Goal: Task Accomplishment & Management: Use online tool/utility

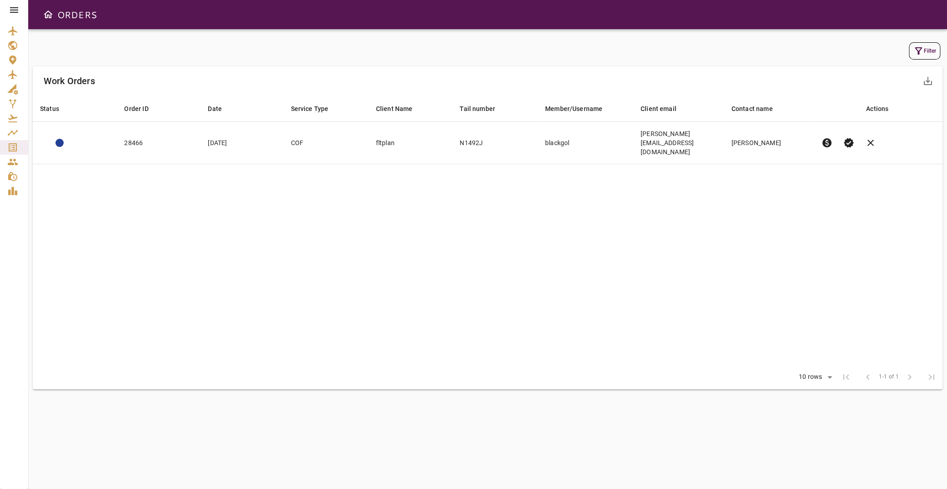
click at [915, 52] on icon "button" at bounding box center [918, 50] width 7 height 7
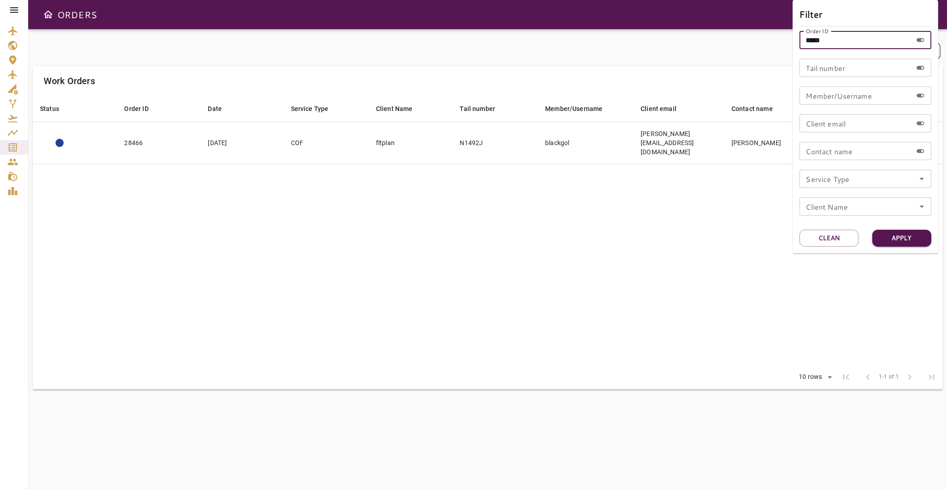
drag, startPoint x: 842, startPoint y: 40, endPoint x: 780, endPoint y: 35, distance: 62.9
click at [799, 35] on input "*****" at bounding box center [855, 40] width 113 height 18
type input "*****"
click at [911, 236] on button "Apply" at bounding box center [901, 238] width 59 height 17
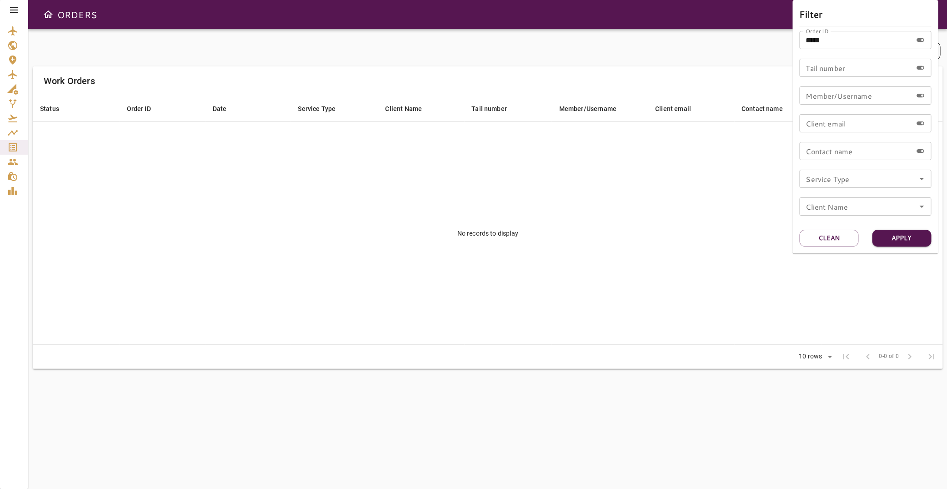
click at [14, 151] on div at bounding box center [473, 244] width 947 height 489
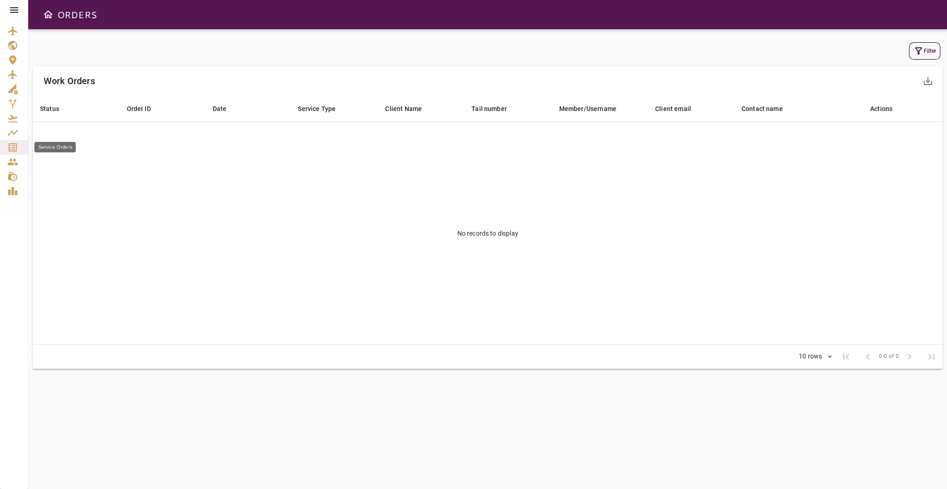
click at [15, 149] on icon "Service Orders" at bounding box center [12, 147] width 11 height 11
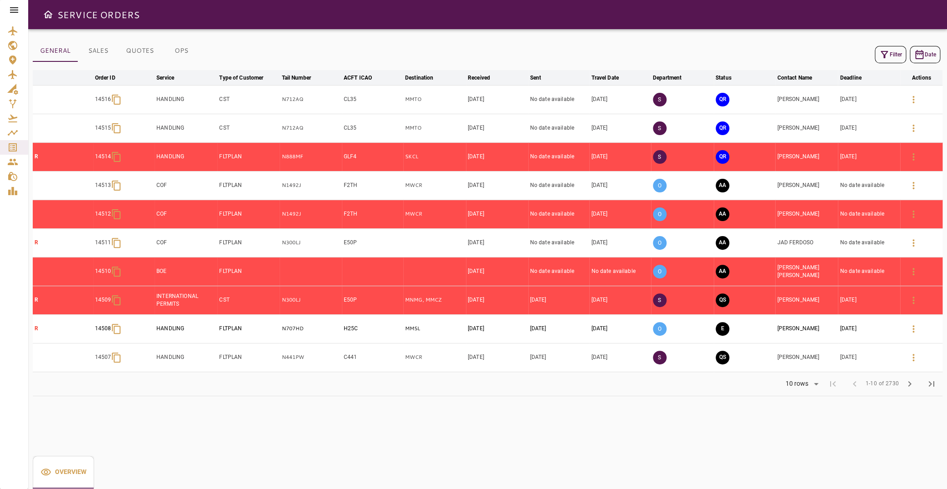
click at [879, 58] on icon "button" at bounding box center [884, 54] width 11 height 11
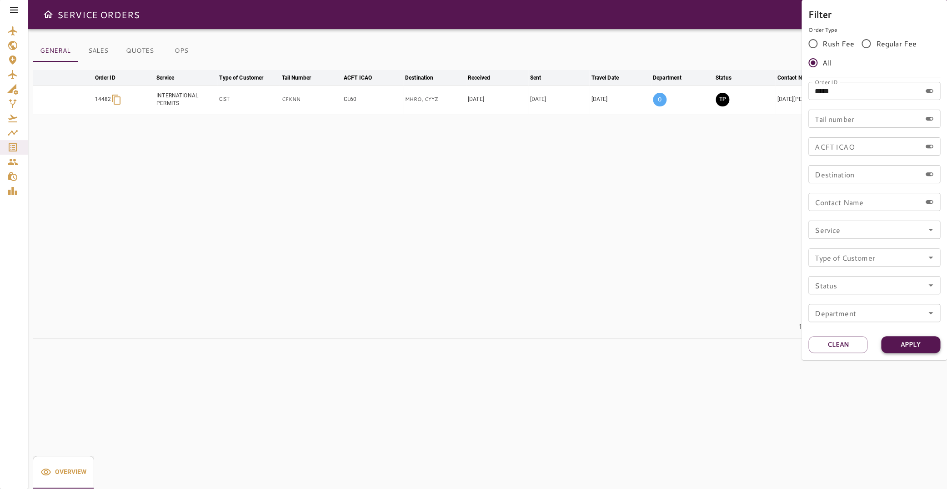
click at [924, 349] on button "Apply" at bounding box center [910, 344] width 59 height 17
click at [576, 144] on div at bounding box center [473, 244] width 947 height 489
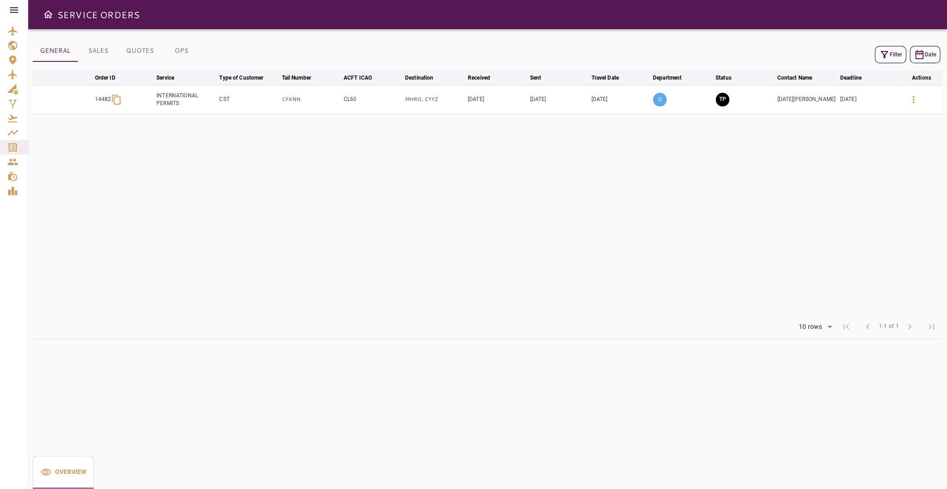
click at [373, 97] on td "CL60" at bounding box center [372, 99] width 61 height 29
click at [908, 100] on icon "button" at bounding box center [913, 99] width 11 height 11
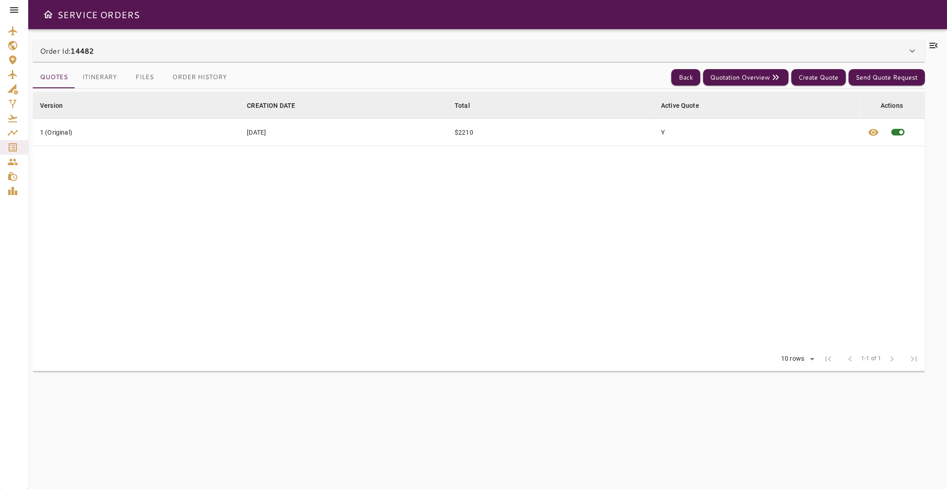
click at [928, 47] on icon at bounding box center [933, 45] width 11 height 11
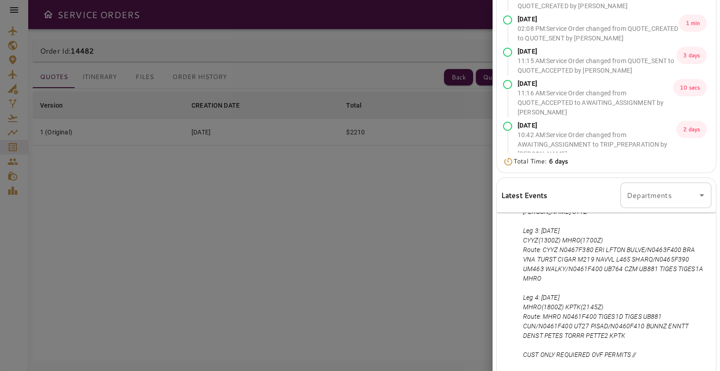
scroll to position [93, 0]
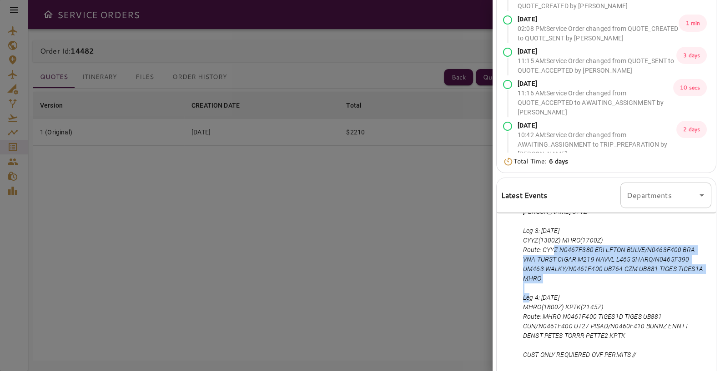
drag, startPoint x: 541, startPoint y: 250, endPoint x: 566, endPoint y: 278, distance: 38.3
click at [566, 278] on p "S: PLEASE CONSIDER THIS ROUTES: Leg 1: [DATE] KPTK(1400Z) MHRO(1745Z) Route: KP…" at bounding box center [615, 221] width 185 height 277
copy p "CYYZ N0467F380 ERI LFTON BULVE/N0463F400 BRA VNA TURST CIGAR M219 NAVVL L465 SH…"
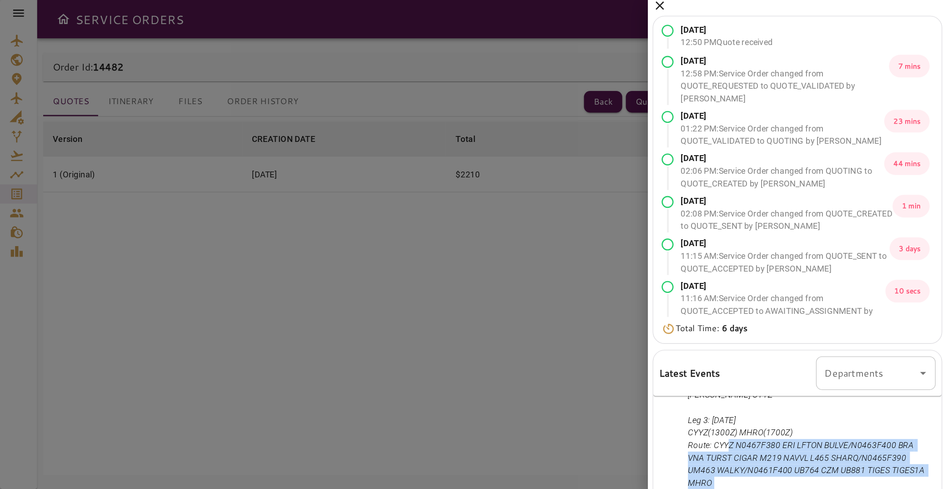
scroll to position [0, 0]
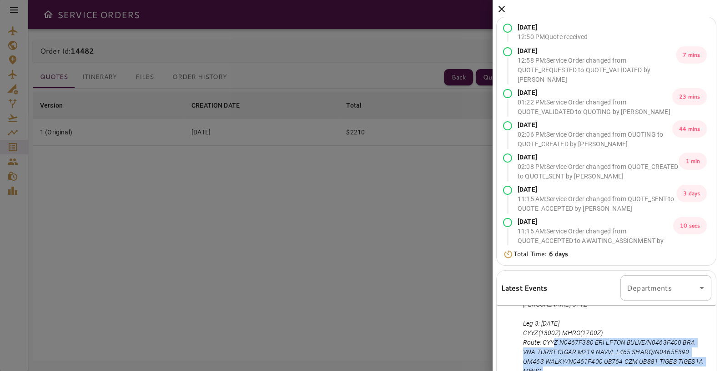
click at [502, 9] on icon at bounding box center [501, 9] width 6 height 6
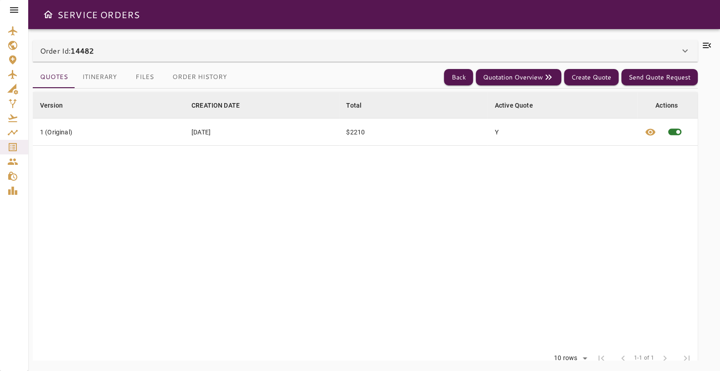
click at [102, 78] on button "Itinerary" at bounding box center [99, 77] width 49 height 22
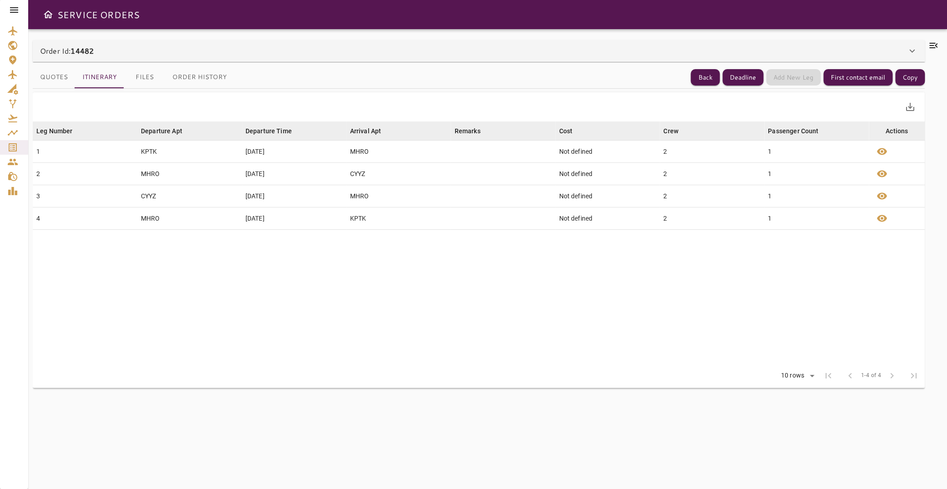
click at [929, 46] on icon at bounding box center [933, 45] width 8 height 5
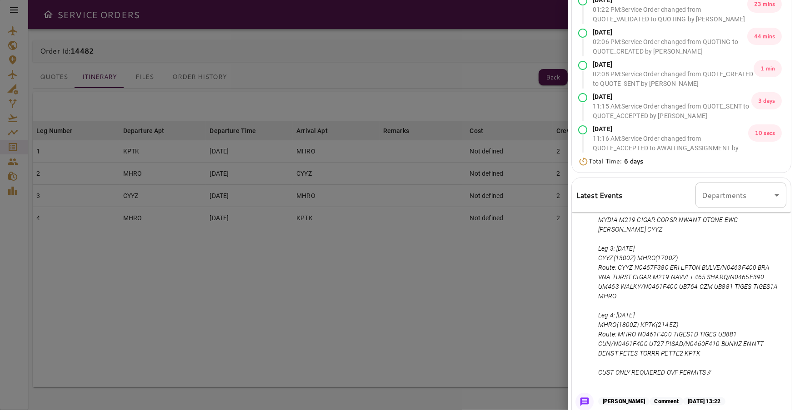
scroll to position [227, 0]
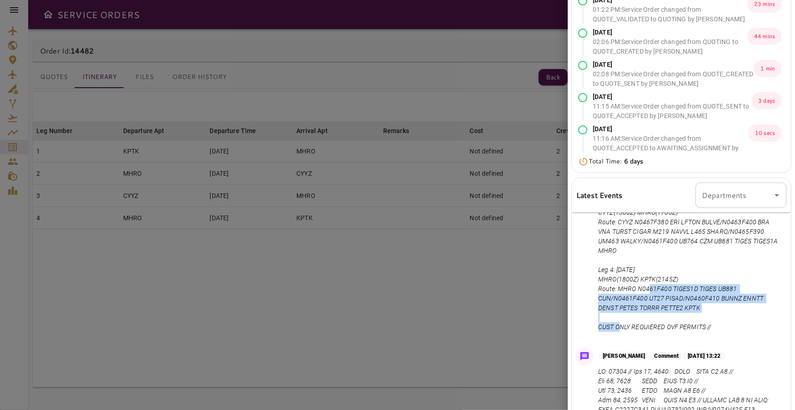
drag, startPoint x: 618, startPoint y: 289, endPoint x: 690, endPoint y: 305, distance: 73.7
click at [690, 305] on p "S: PLEASE CONSIDER THIS ROUTES: Leg 1: [DATE] KPTK(1400Z) MHRO(1745Z) Route: KP…" at bounding box center [690, 193] width 185 height 277
copy p "MHRO N0461F400 TIGES1D TIGES UB881 CUN/N0461F400 UT27 PISAD/N0460F410 BUNNZ ENN…"
